Goal: Transaction & Acquisition: Obtain resource

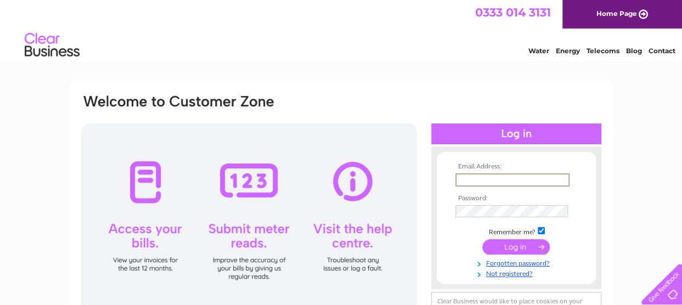
click at [472, 180] on input "text" at bounding box center [513, 179] width 114 height 13
type input "[EMAIL_ADDRESS][DOMAIN_NAME]"
click at [511, 244] on input "submit" at bounding box center [517, 247] width 68 height 15
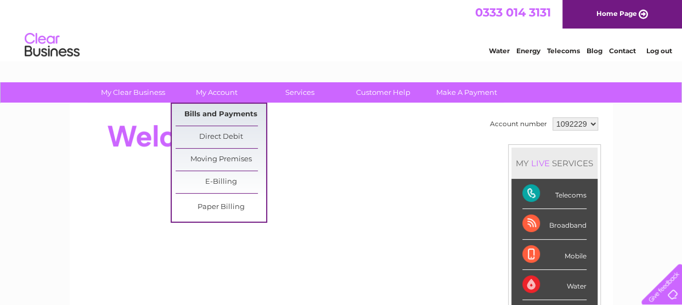
click at [212, 114] on link "Bills and Payments" at bounding box center [221, 115] width 91 height 22
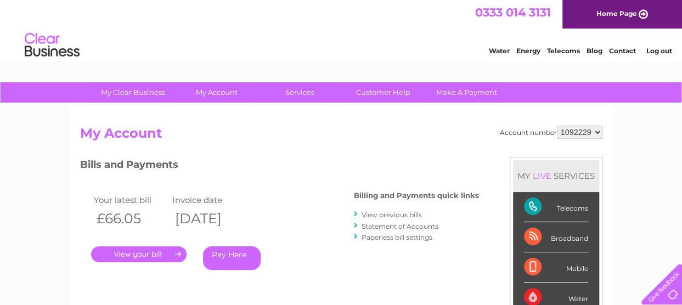
click at [161, 255] on link "." at bounding box center [139, 254] width 96 height 16
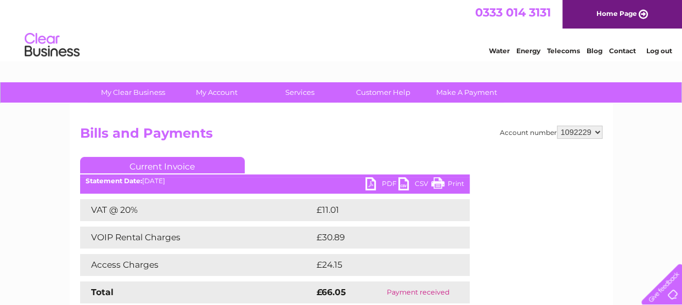
click at [382, 179] on link "PDF" at bounding box center [382, 185] width 33 height 16
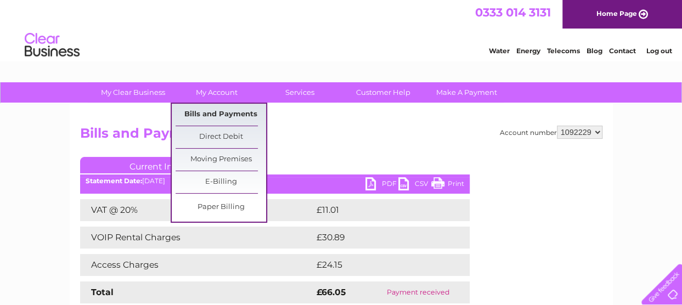
click at [211, 118] on link "Bills and Payments" at bounding box center [221, 115] width 91 height 22
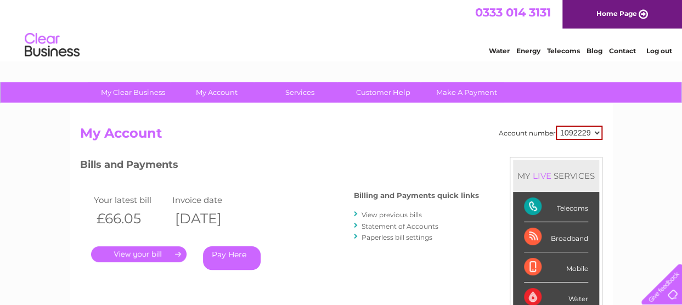
click at [408, 214] on link "View previous bills" at bounding box center [392, 215] width 60 height 8
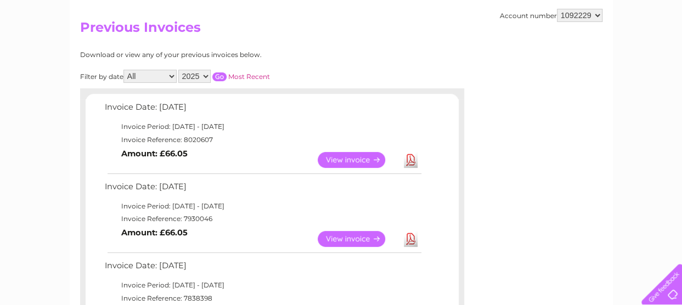
scroll to position [110, 0]
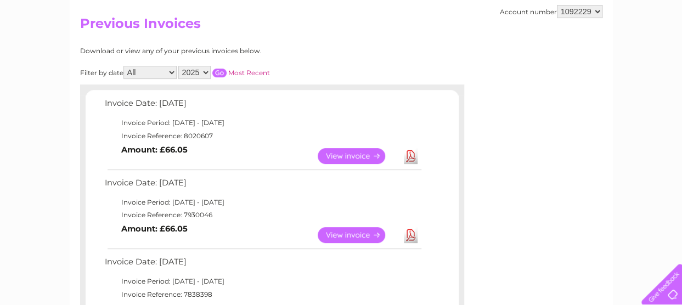
click at [333, 238] on link "View" at bounding box center [358, 235] width 81 height 16
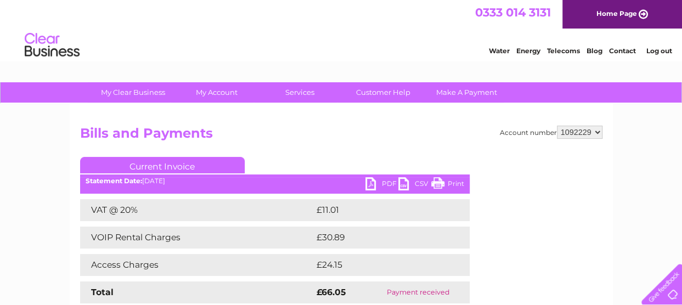
click at [380, 185] on link "PDF" at bounding box center [382, 185] width 33 height 16
click at [665, 49] on link "Log out" at bounding box center [659, 51] width 26 height 8
